Goal: Task Accomplishment & Management: Use online tool/utility

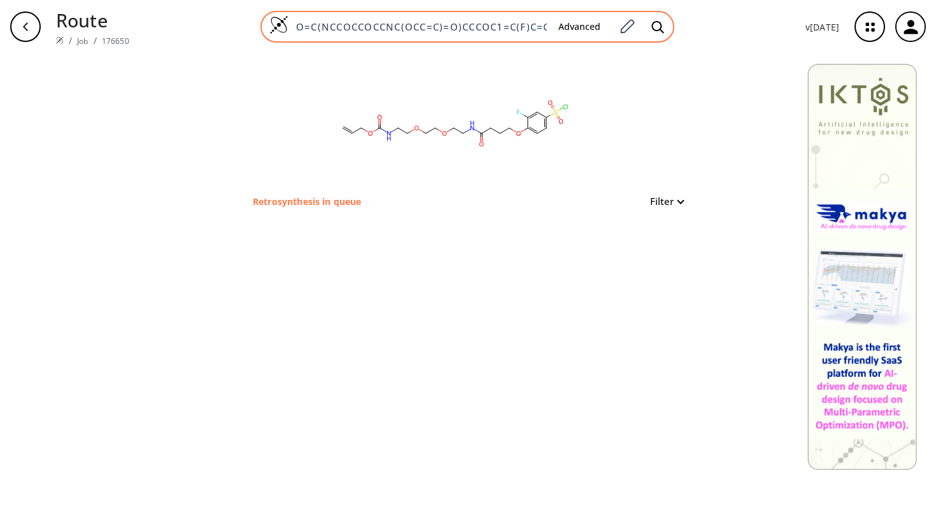
click at [453, 19] on div "O=C(NCCOCCOCCNC(OCC=C)=O)CCCOC1=C(F)C=C(S(=O)(Cl)=O)C=C1 Advanced" at bounding box center [467, 27] width 414 height 32
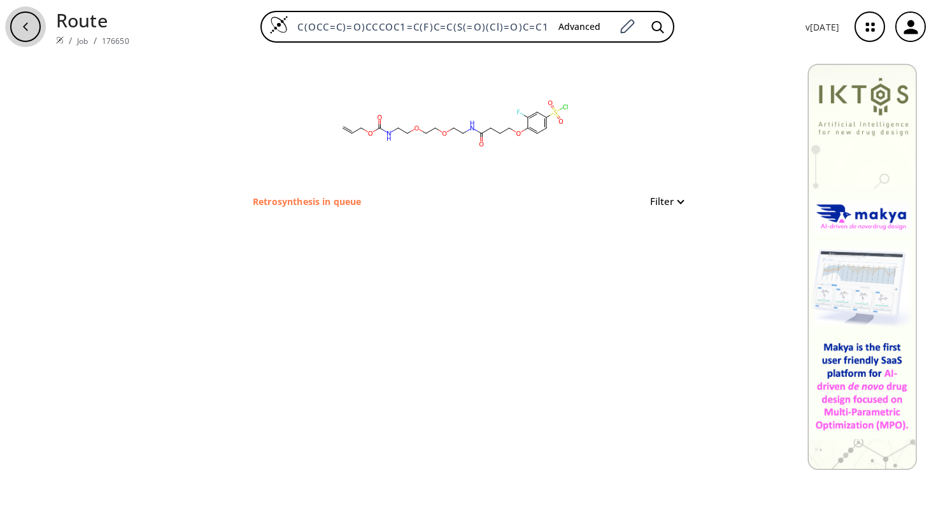
click at [29, 23] on icon "button" at bounding box center [25, 27] width 10 height 10
click at [29, 32] on div "button" at bounding box center [25, 26] width 31 height 31
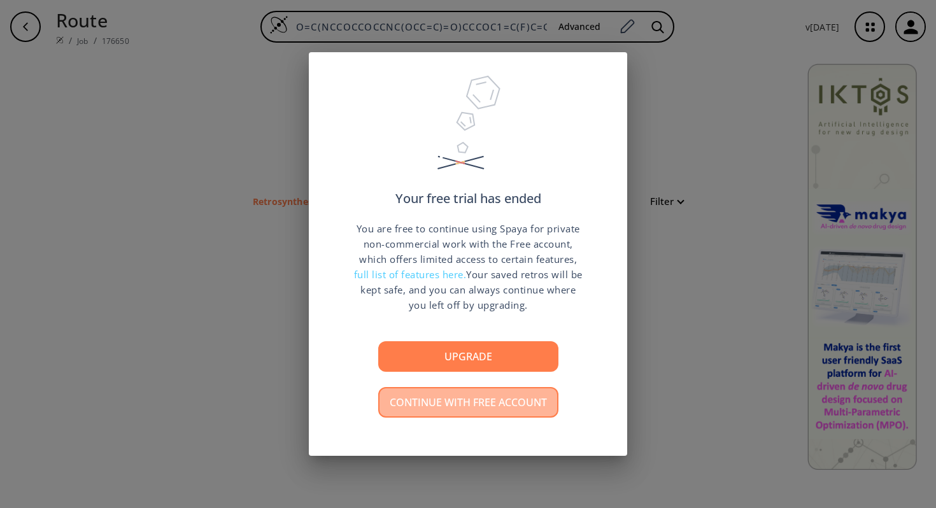
click at [433, 410] on button "Continue with free account" at bounding box center [468, 402] width 180 height 31
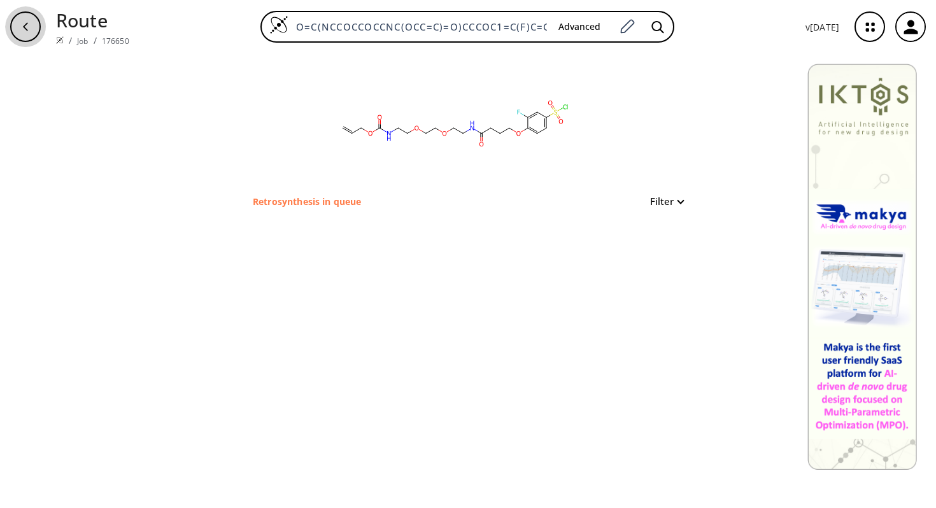
click at [29, 22] on icon "button" at bounding box center [25, 27] width 10 height 10
click at [680, 199] on button "Filter" at bounding box center [662, 202] width 41 height 10
click at [548, 196] on div at bounding box center [468, 254] width 936 height 508
click at [332, 201] on p "Retrosynthesis in queue" at bounding box center [307, 201] width 108 height 13
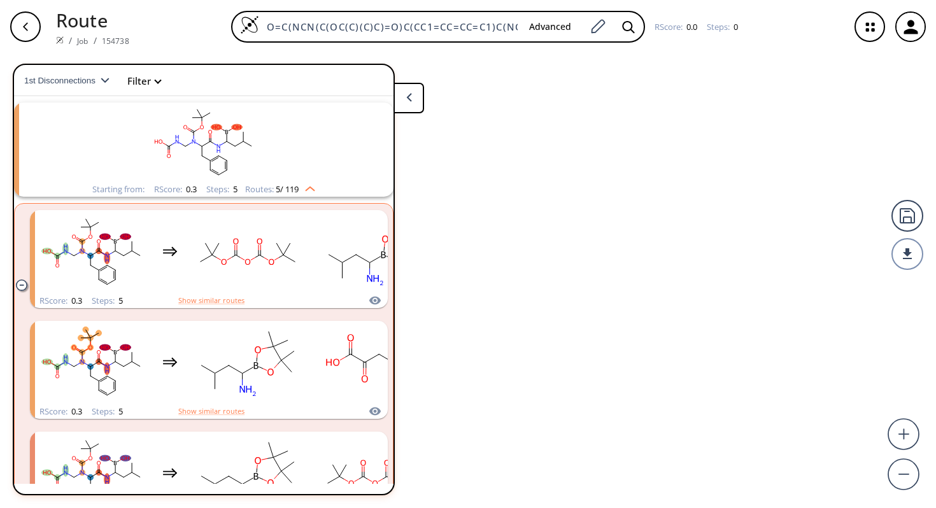
scroll to position [29, 0]
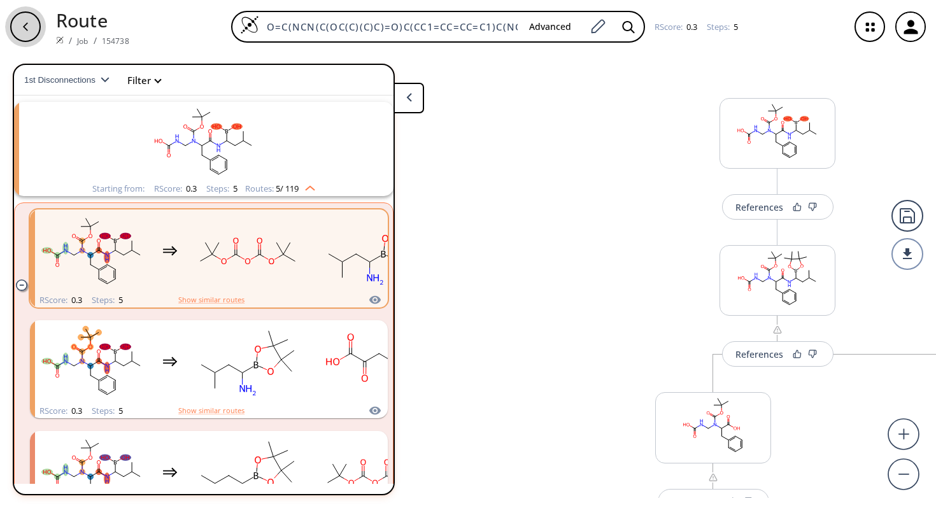
click at [29, 25] on icon "button" at bounding box center [25, 27] width 10 height 10
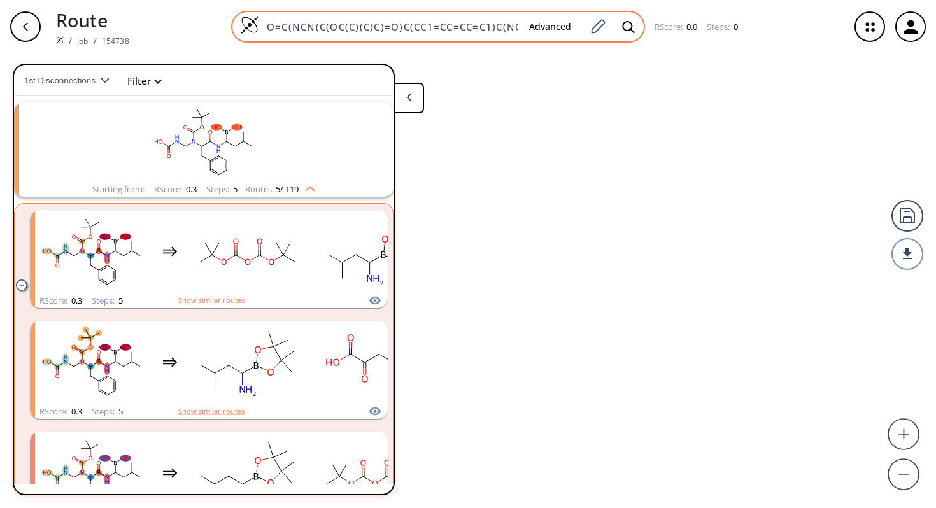
scroll to position [29, 0]
click at [501, 27] on input "O=C(NCN(C(OC(C)(C)C)=O)C(CC1=CC=CC=C1)C(NC(B(O)O)CC(C)C)=O)O" at bounding box center [389, 26] width 260 height 13
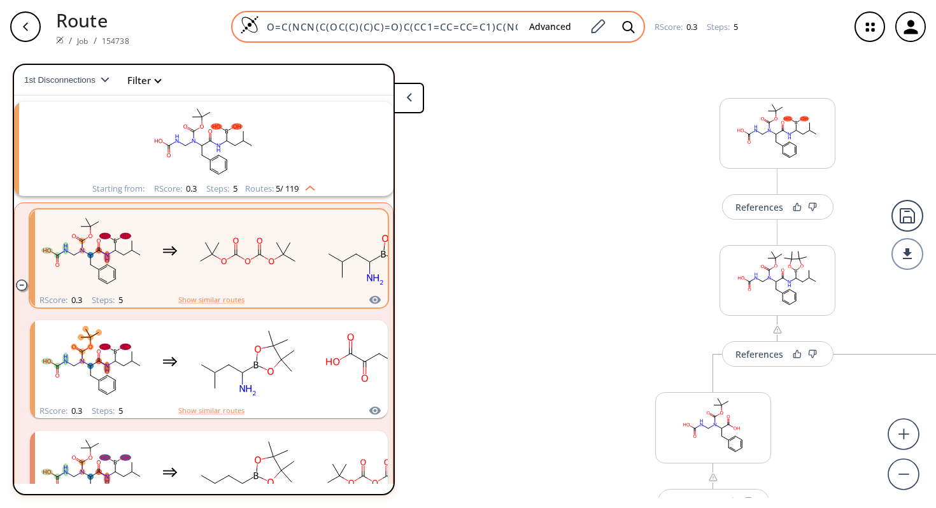
click at [516, 26] on div "O=C(NCN(C(OC(C)(C)C)=O)C(CC1=CC=CC=C1)C(NC(B(O)O)CC(C)C)=O)O Advanced" at bounding box center [438, 27] width 414 height 32
drag, startPoint x: 516, startPoint y: 29, endPoint x: 260, endPoint y: 31, distance: 256.6
click at [260, 31] on input "O=C(NCN(C(OC(C)(C)C)=O)C(CC1=CC=CC=C1)C(NC(B(O)O)CC(C)C)=O)O" at bounding box center [389, 26] width 260 height 13
type input "(B(O)O)CC(C)C)=O)O"
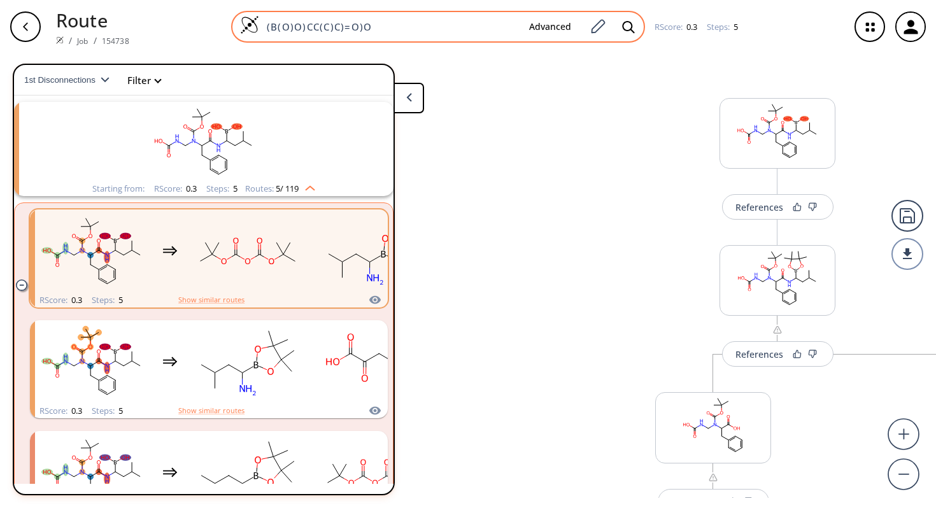
drag, startPoint x: 382, startPoint y: 26, endPoint x: 264, endPoint y: 24, distance: 117.8
click at [264, 24] on input "(B(O)O)CC(C)C)=O)O" at bounding box center [389, 26] width 260 height 13
paste input "O=C(NCCOCCOCCNC(OCC=C)=O)CCCOC1=C(F)C=C(S(=O)(Cl)=O)C=C1"
type input "O=C(NCCOCCOCCNC(OCC=C)=O)CCCOC1=C(F)C=C(S(=O)(Cl)=O)C=C1"
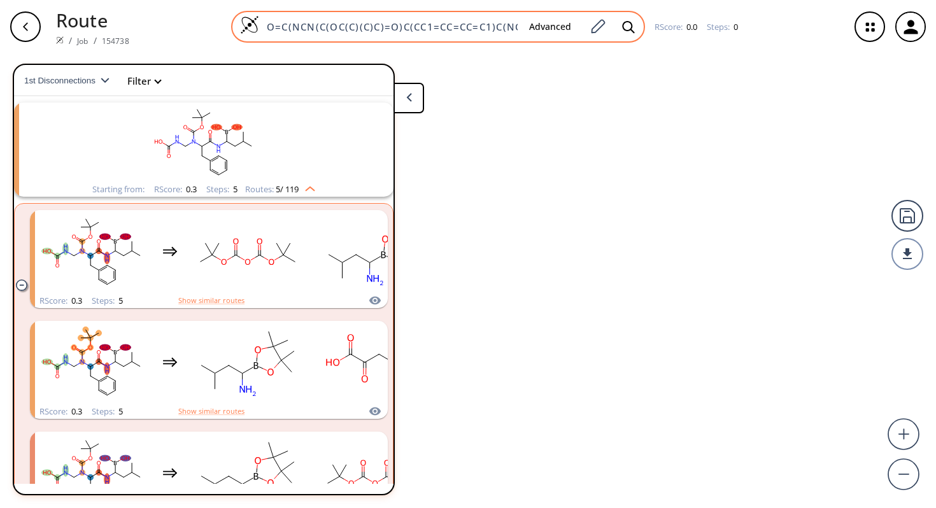
scroll to position [29, 0]
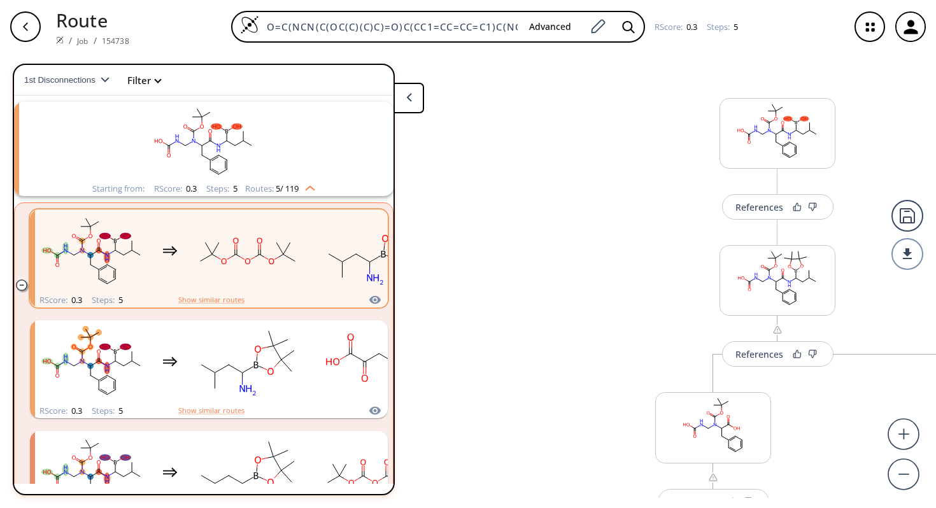
click at [27, 24] on icon "button" at bounding box center [25, 27] width 10 height 10
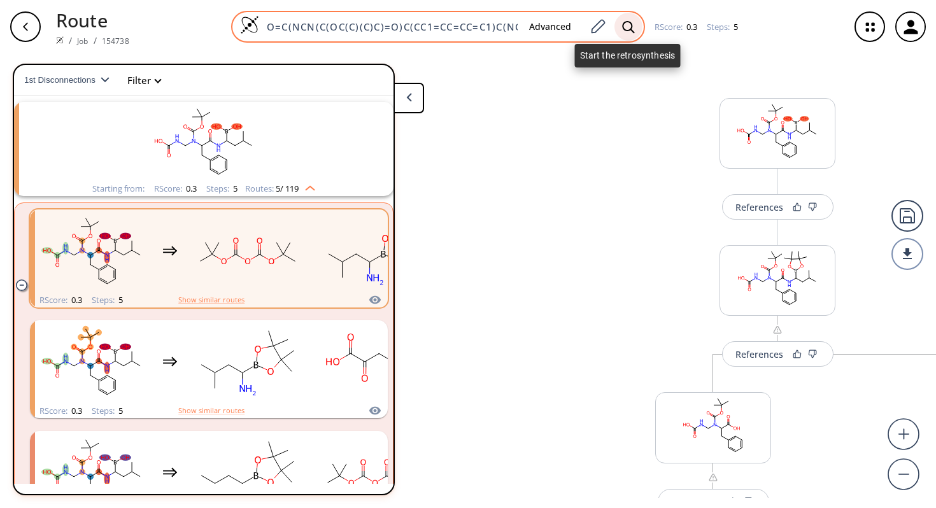
click at [630, 28] on icon at bounding box center [628, 26] width 12 height 12
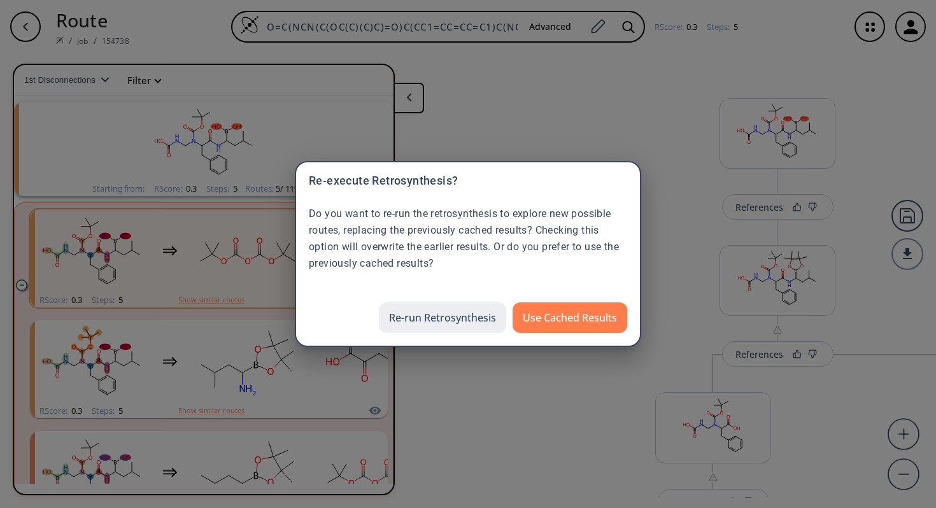
click at [486, 318] on button "Re-run Retrosynthesis" at bounding box center [442, 317] width 127 height 31
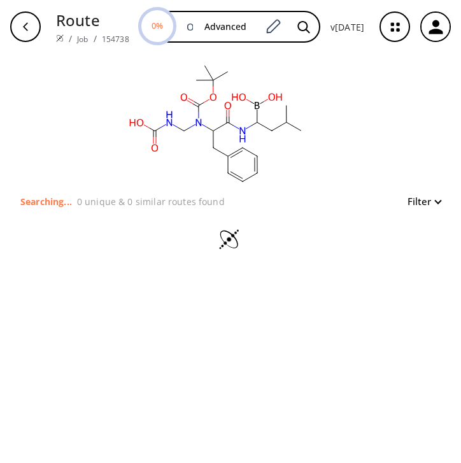
click at [442, 31] on icon "button" at bounding box center [435, 27] width 21 height 21
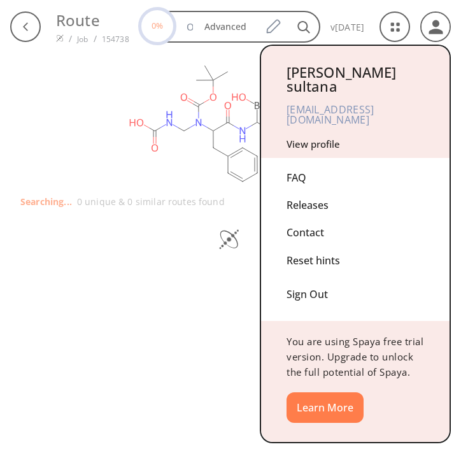
click at [131, 84] on div at bounding box center [230, 231] width 461 height 463
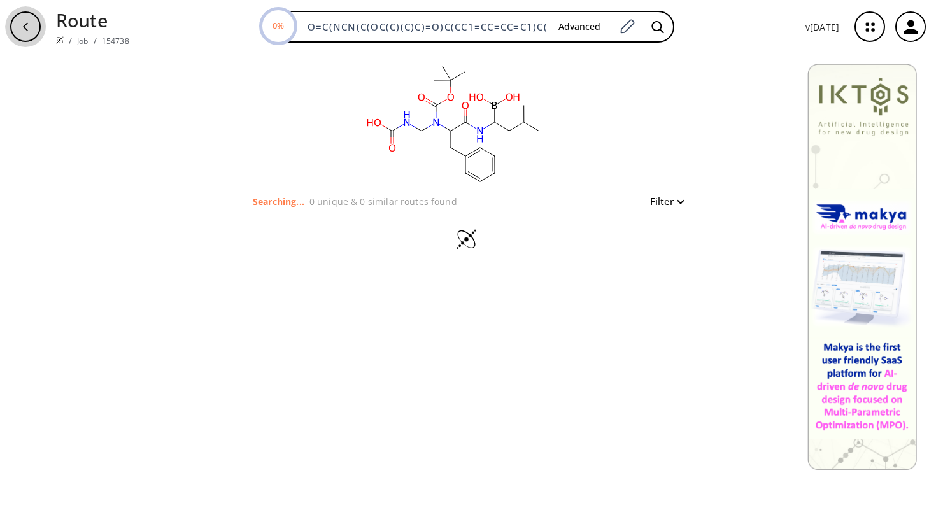
click at [28, 36] on div "button" at bounding box center [25, 26] width 31 height 31
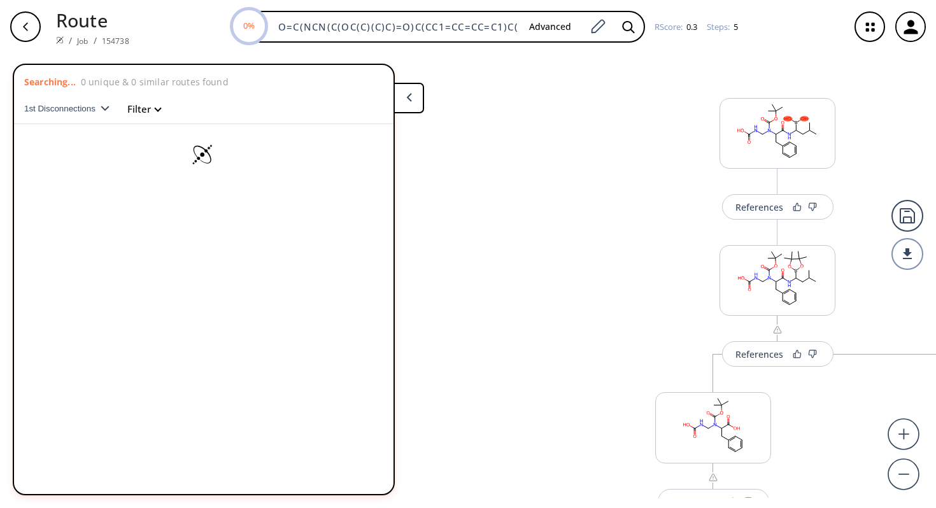
click at [871, 26] on icon "button" at bounding box center [870, 27] width 34 height 34
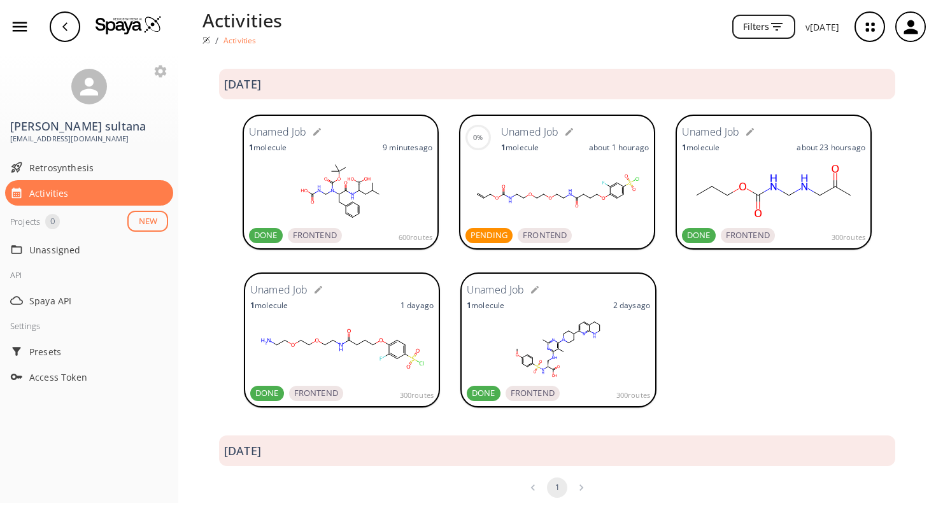
click at [490, 239] on span "PENDING" at bounding box center [488, 235] width 47 height 13
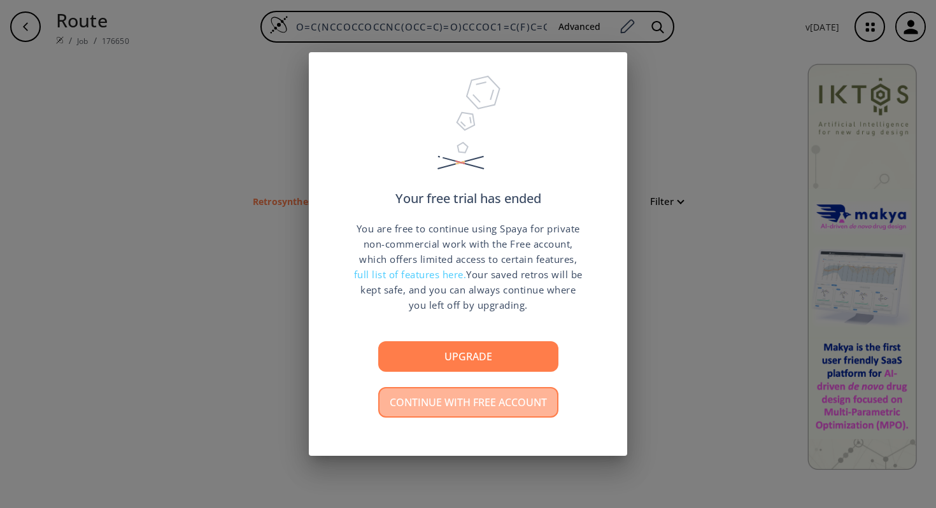
click at [488, 406] on button "Continue with free account" at bounding box center [468, 402] width 180 height 31
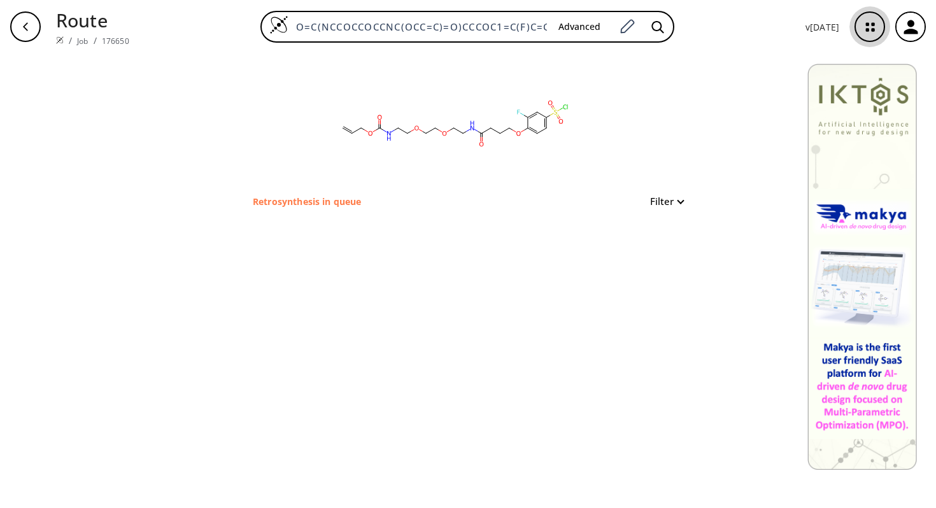
click at [866, 36] on icon "button" at bounding box center [870, 27] width 34 height 34
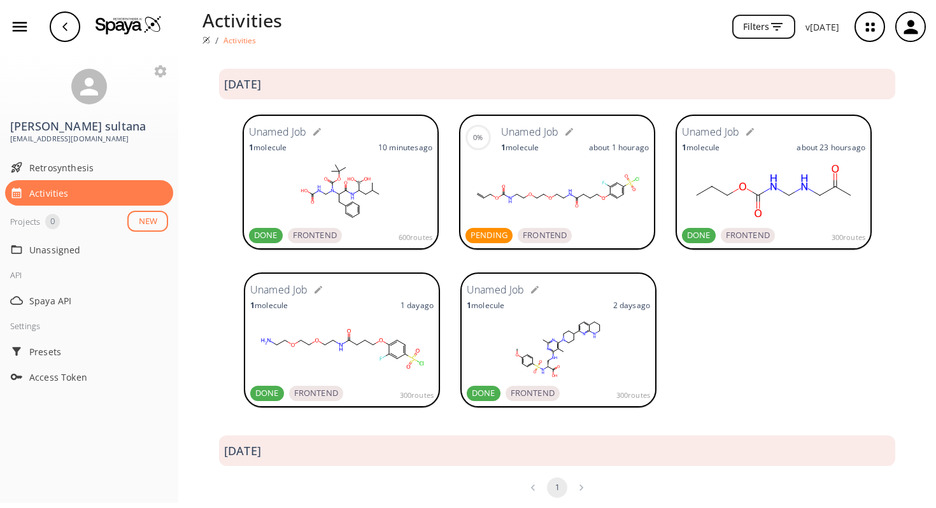
click at [468, 119] on div "0% Unamed Job 1 molecule about 1 hour ago PENDING FRONTEND" at bounding box center [557, 182] width 196 height 135
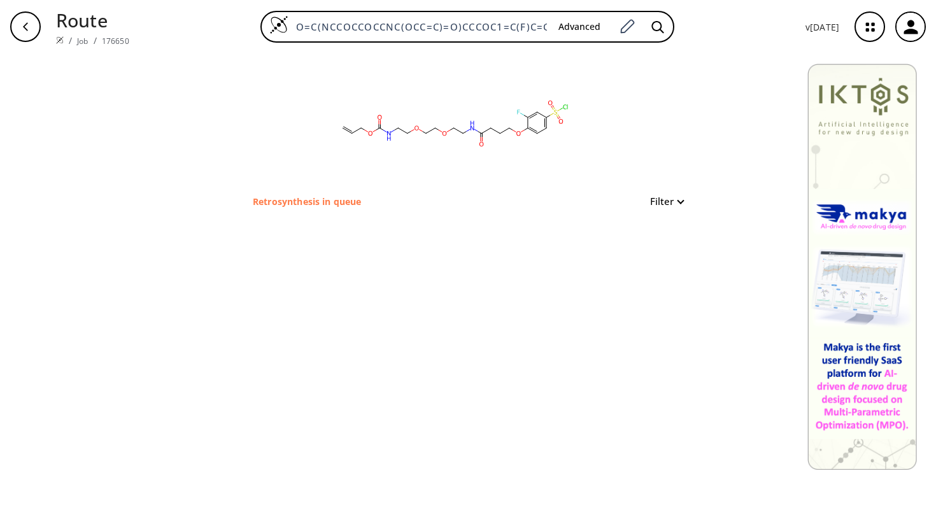
click at [60, 41] on img at bounding box center [60, 40] width 8 height 8
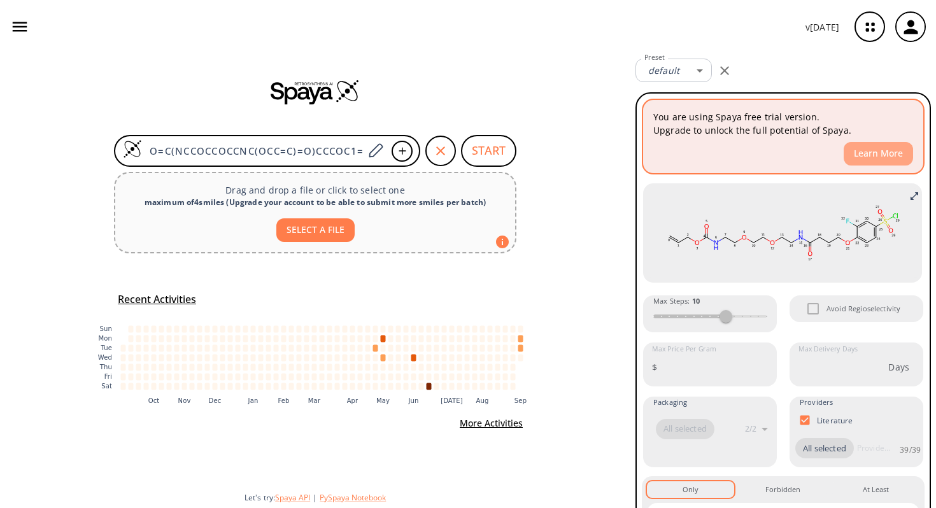
click at [883, 153] on button "Learn More" at bounding box center [878, 154] width 69 height 24
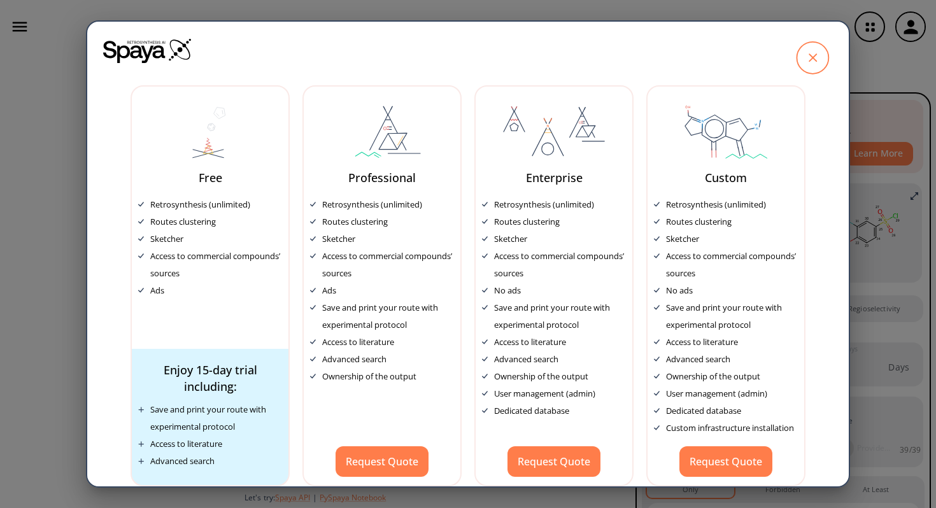
click at [810, 55] on icon at bounding box center [812, 58] width 32 height 32
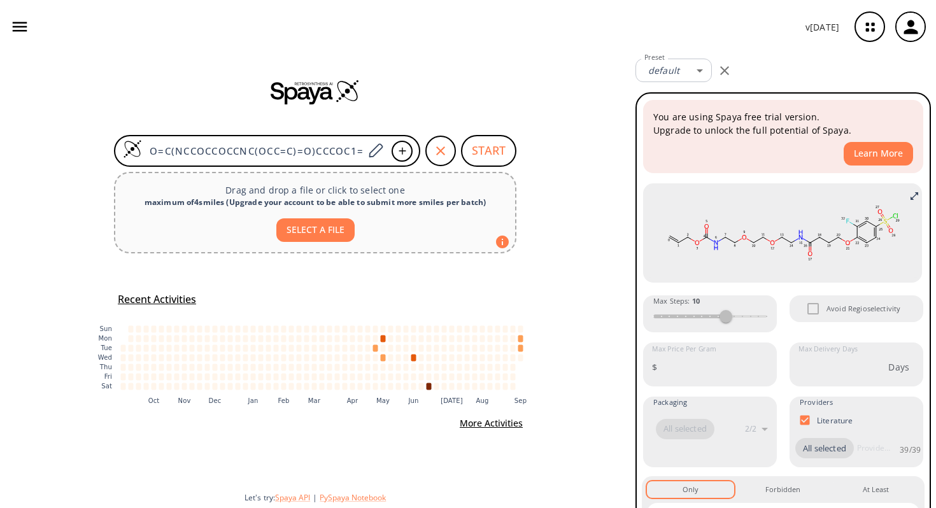
click at [20, 29] on icon "button" at bounding box center [19, 26] width 19 height 19
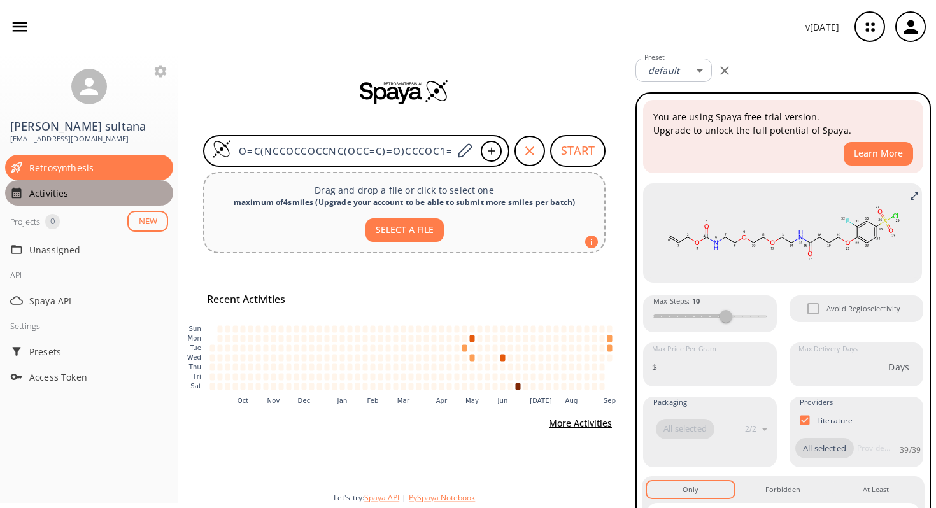
click at [48, 195] on span "Activities" at bounding box center [98, 193] width 139 height 13
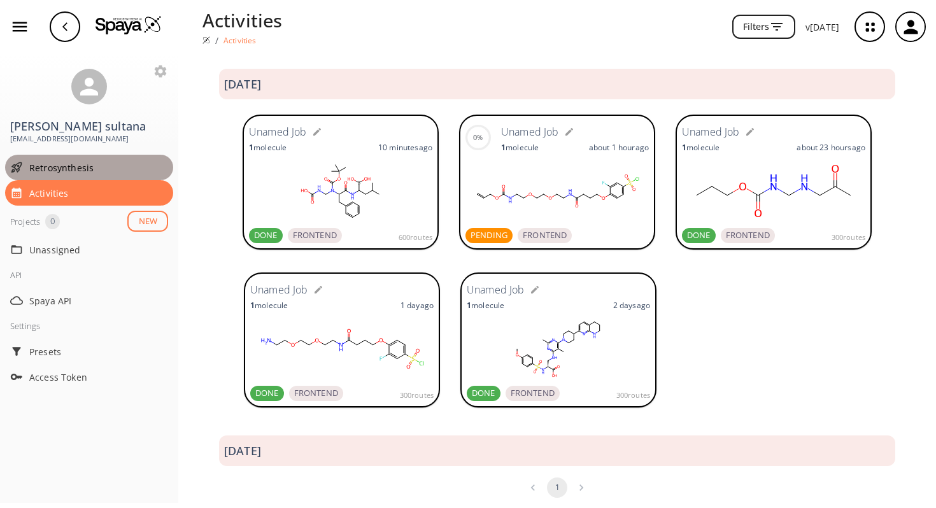
click at [61, 169] on span "Retrosynthesis" at bounding box center [98, 167] width 139 height 13
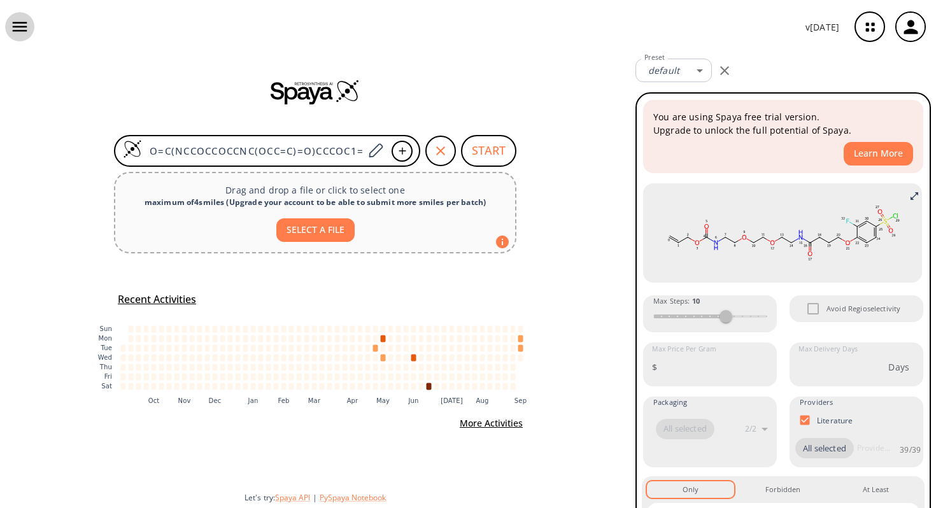
click at [22, 29] on icon "button" at bounding box center [19, 26] width 19 height 19
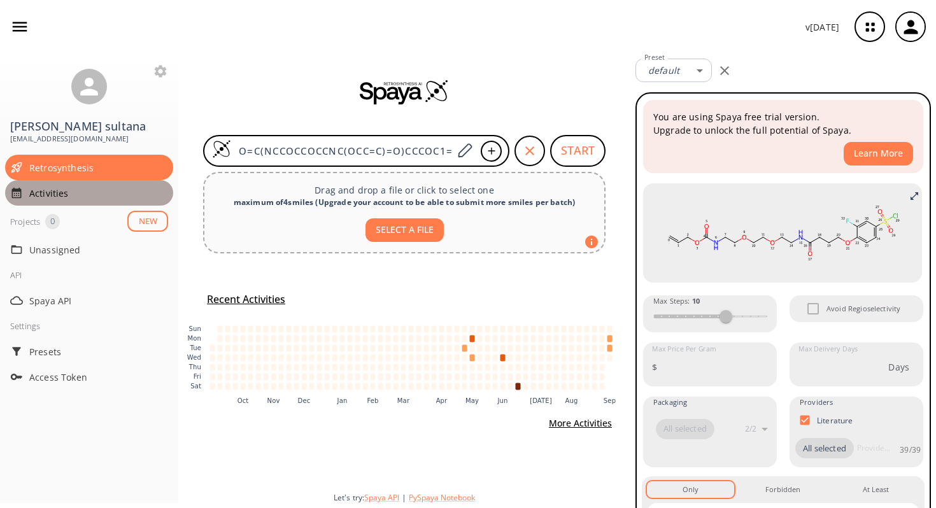
click at [73, 198] on span "Activities" at bounding box center [98, 193] width 139 height 13
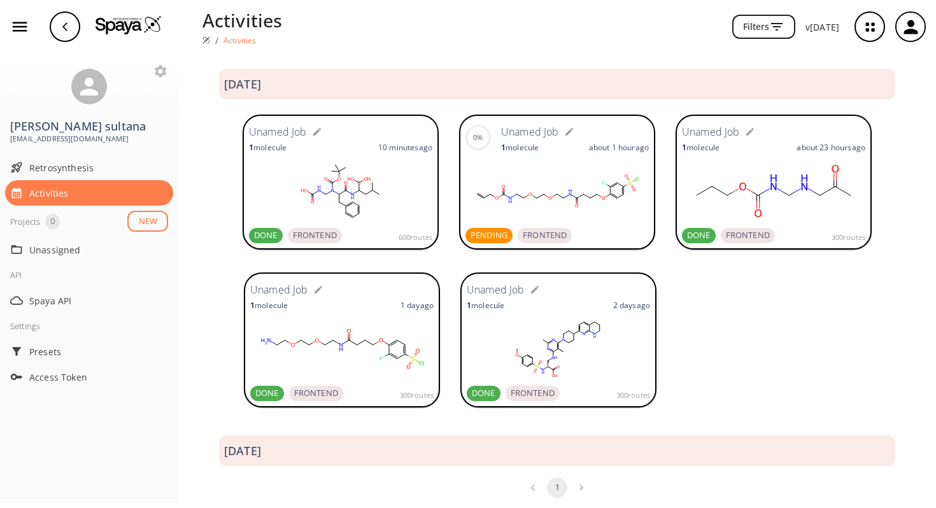
click at [640, 122] on form "Unamed Job" at bounding box center [575, 132] width 148 height 20
click at [582, 204] on rect at bounding box center [556, 191] width 183 height 64
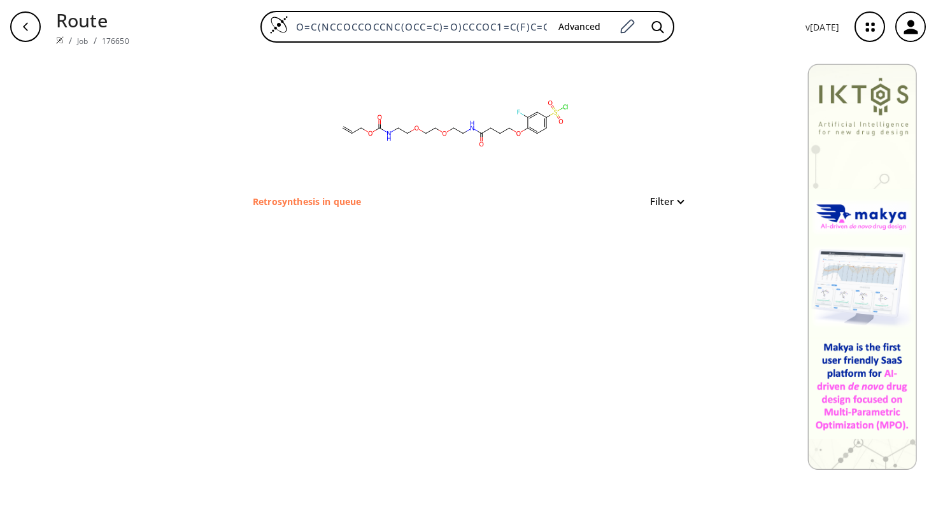
click at [333, 207] on p "Retrosynthesis in queue" at bounding box center [307, 201] width 108 height 13
click at [471, 137] on rect at bounding box center [454, 123] width 255 height 140
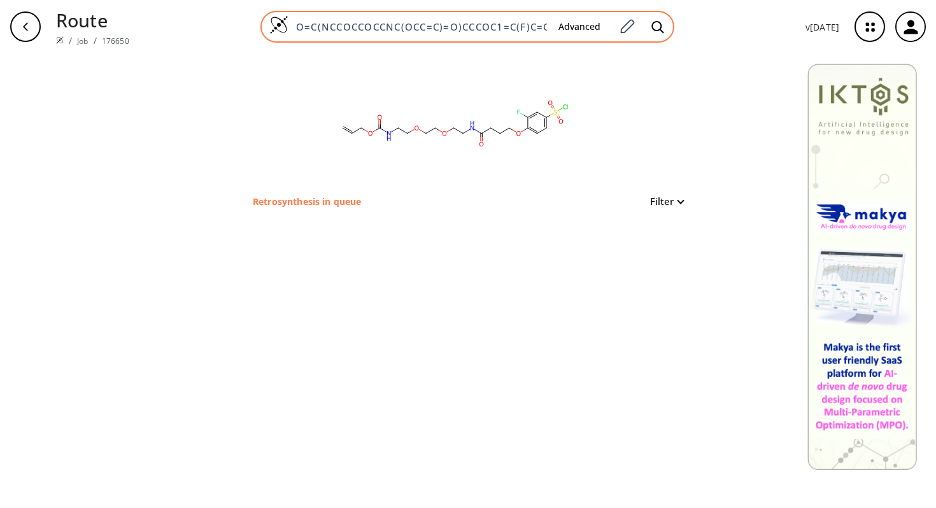
click at [525, 36] on div "O=C(NCCOCCOCCNC(OCC=C)=O)CCCOC1=C(F)C=C(S(=O)(Cl)=O)C=C1 Advanced" at bounding box center [467, 27] width 414 height 32
type input "O"
click at [470, 29] on input at bounding box center [418, 26] width 260 height 13
paste input "O=C(NCCOCCOCCN)CCCOC1=C(F)C=C(S(=O)(Cl)=O)C=C1"
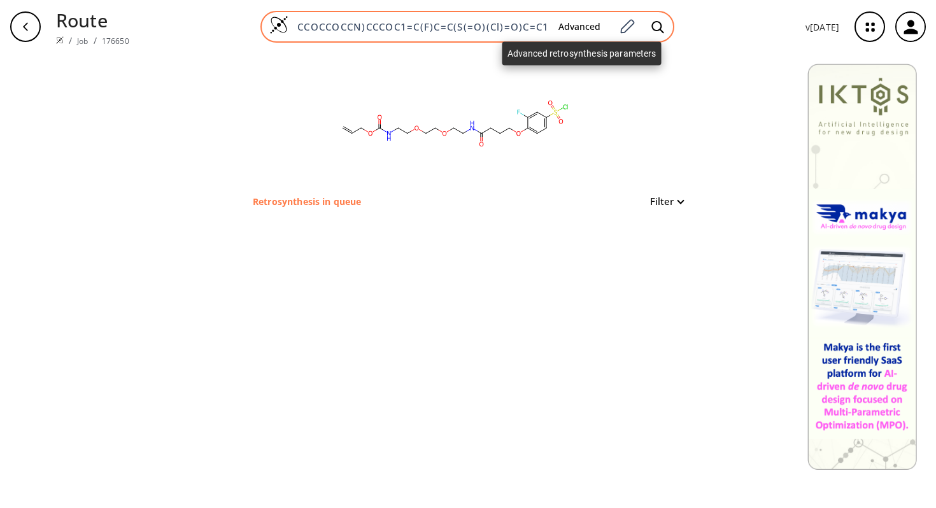
type input "O=C(NCCOCCOCCN)CCCOC1=C(F)C=C(S(=O)(Cl)=O)C=C1"
click at [585, 22] on button "Advanced" at bounding box center [579, 27] width 62 height 24
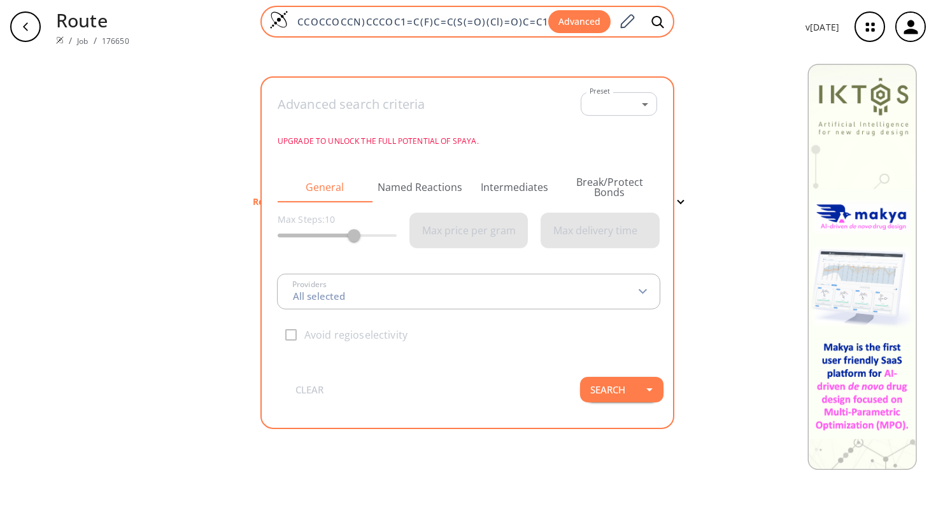
type input "All selected"
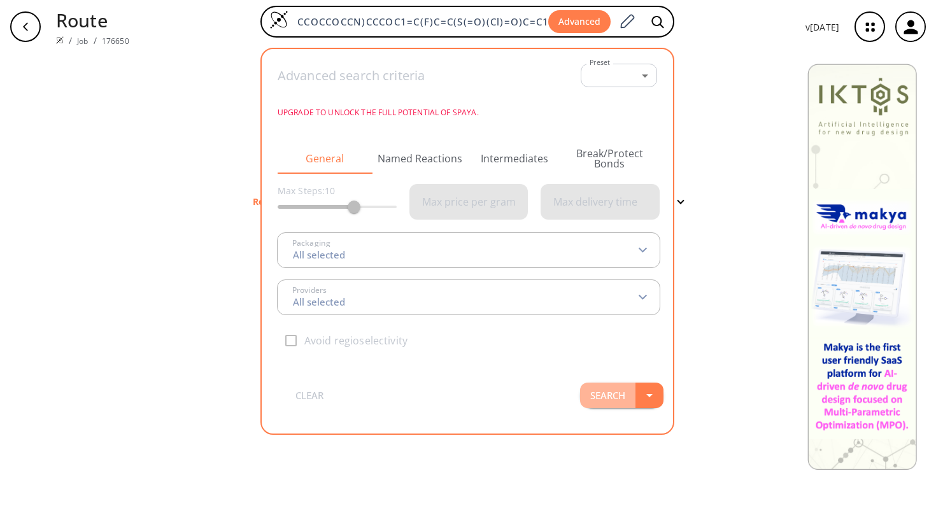
scroll to position [0, 0]
click at [635, 398] on button "Search" at bounding box center [607, 395] width 55 height 25
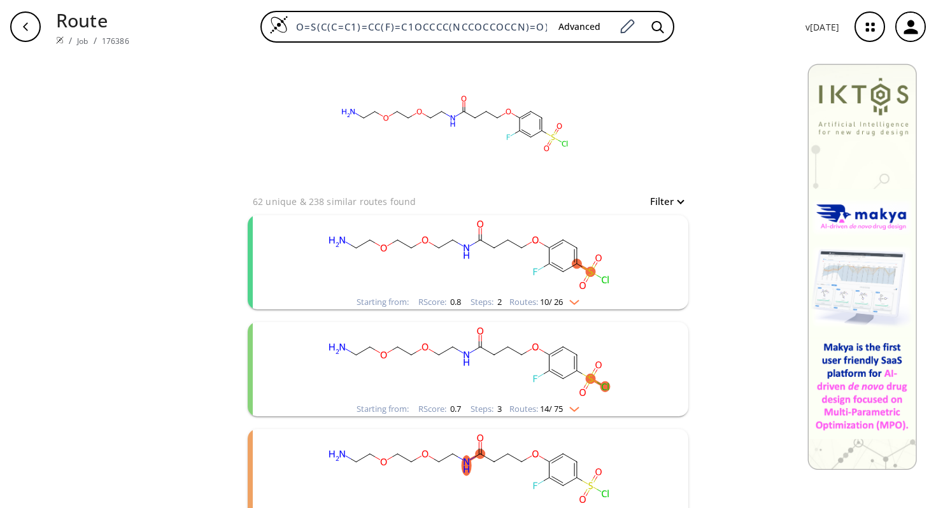
click at [521, 271] on rect "clusters" at bounding box center [467, 255] width 331 height 80
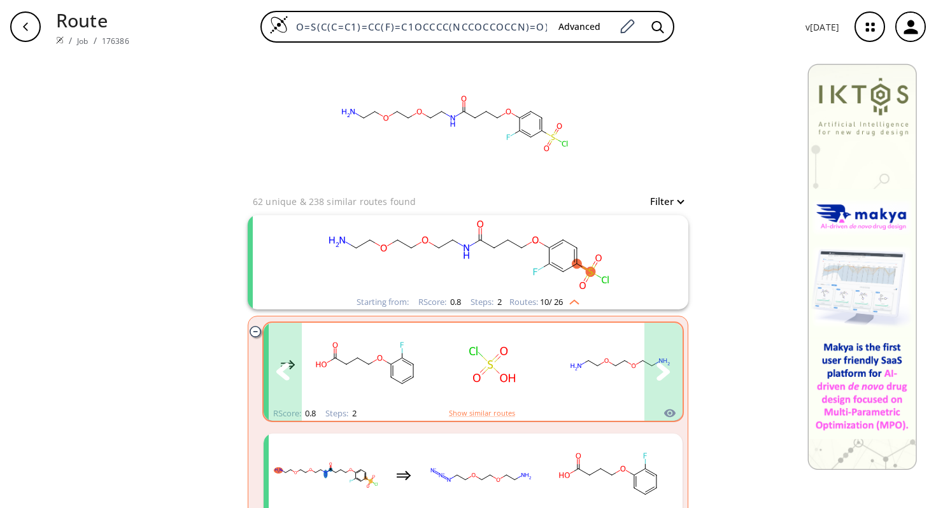
click at [656, 372] on icon "clusters" at bounding box center [663, 372] width 14 height 18
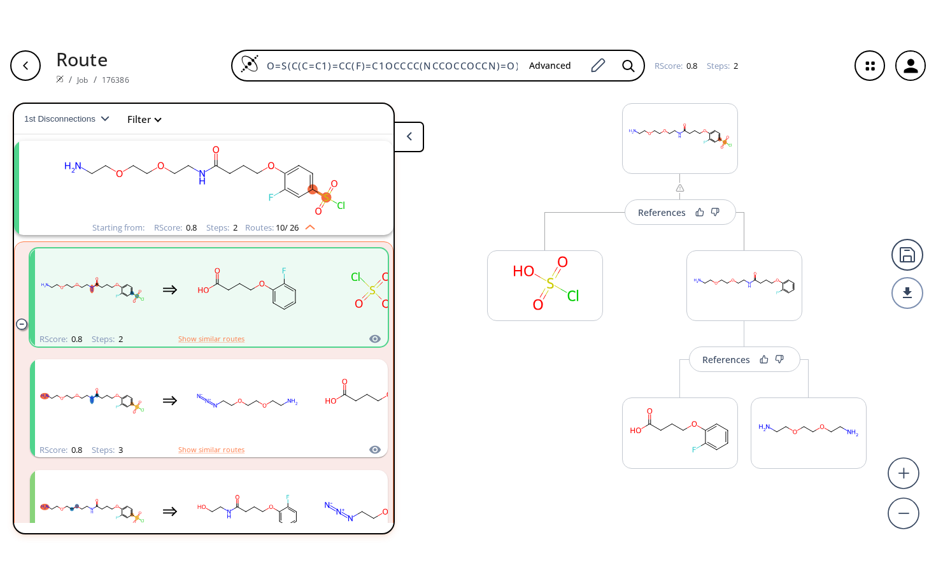
scroll to position [38, 0]
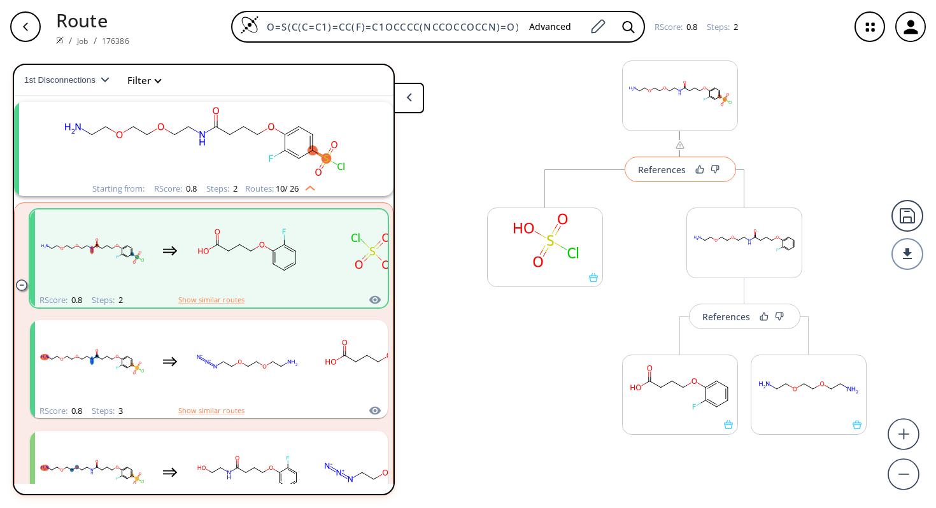
click at [665, 174] on div "References" at bounding box center [662, 170] width 48 height 8
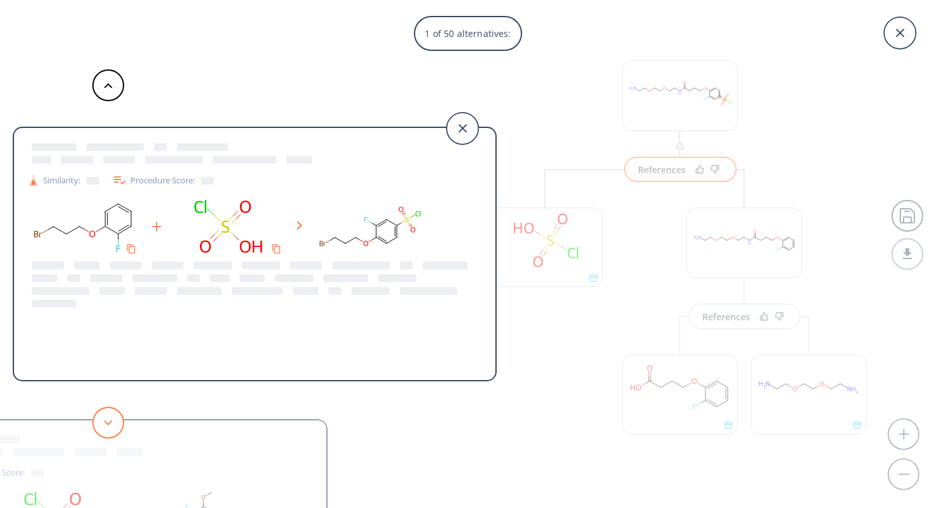
click at [104, 424] on icon at bounding box center [108, 423] width 9 height 6
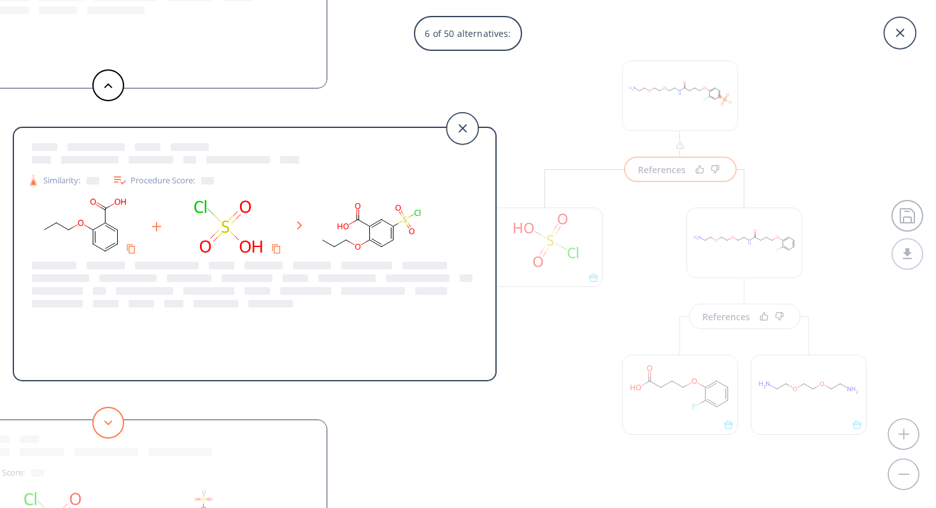
click at [104, 424] on icon at bounding box center [108, 423] width 9 height 6
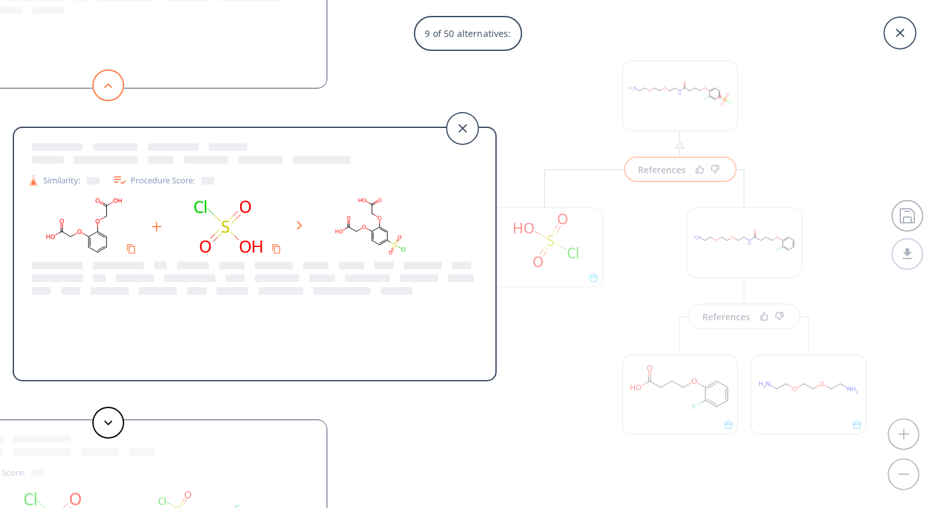
click at [111, 86] on polygon at bounding box center [108, 85] width 8 height 5
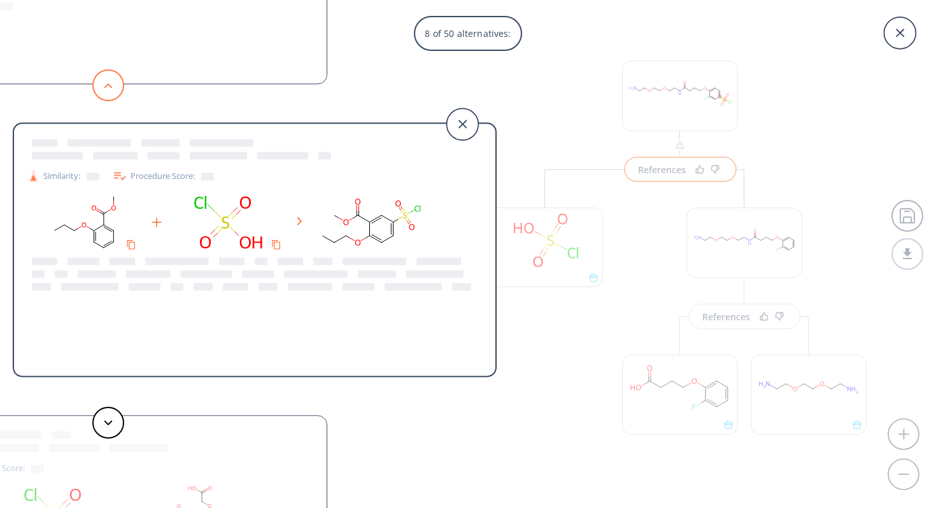
click at [111, 86] on polygon at bounding box center [108, 85] width 8 height 5
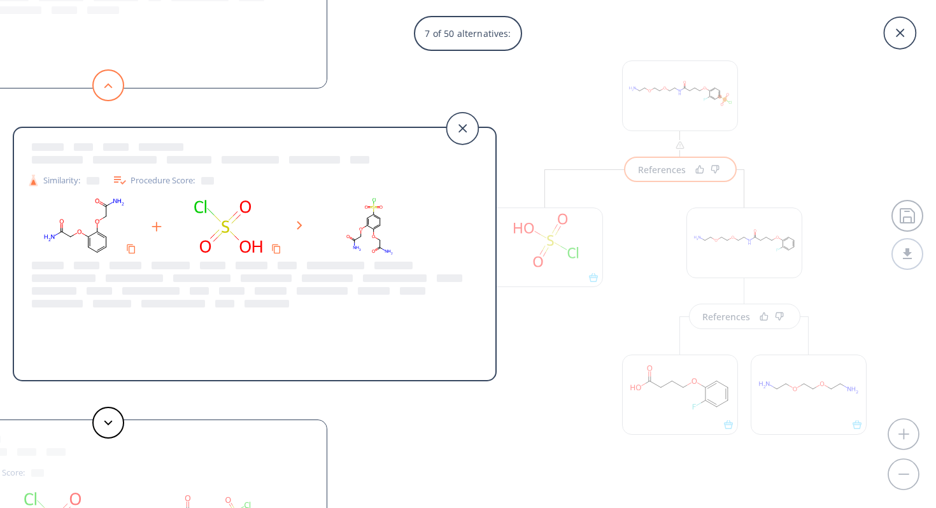
click at [111, 86] on polygon at bounding box center [108, 85] width 8 height 5
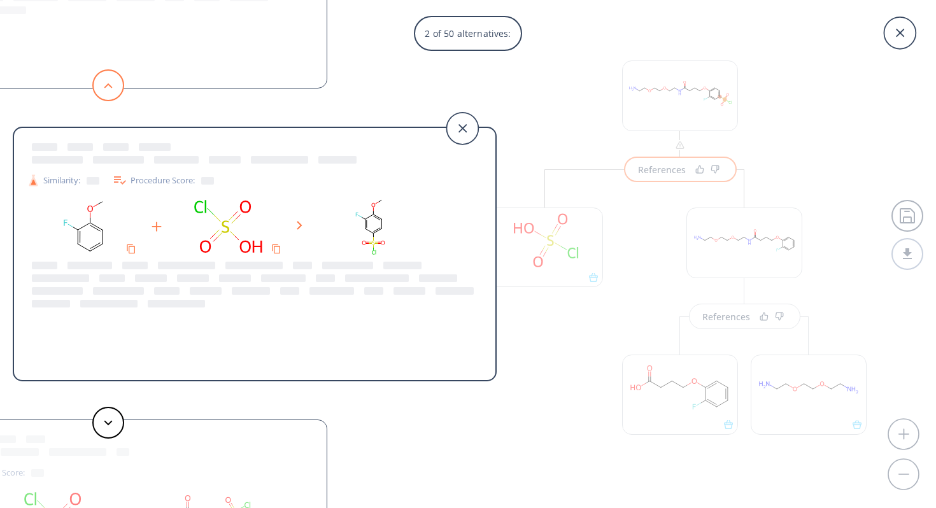
click at [111, 86] on polygon at bounding box center [108, 85] width 8 height 5
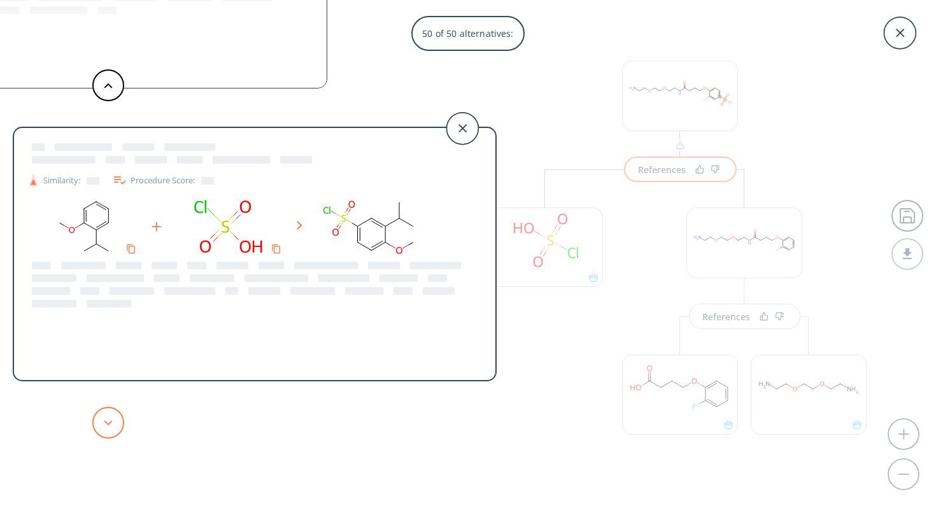
click at [107, 418] on button at bounding box center [108, 423] width 32 height 32
